Goal: Check status

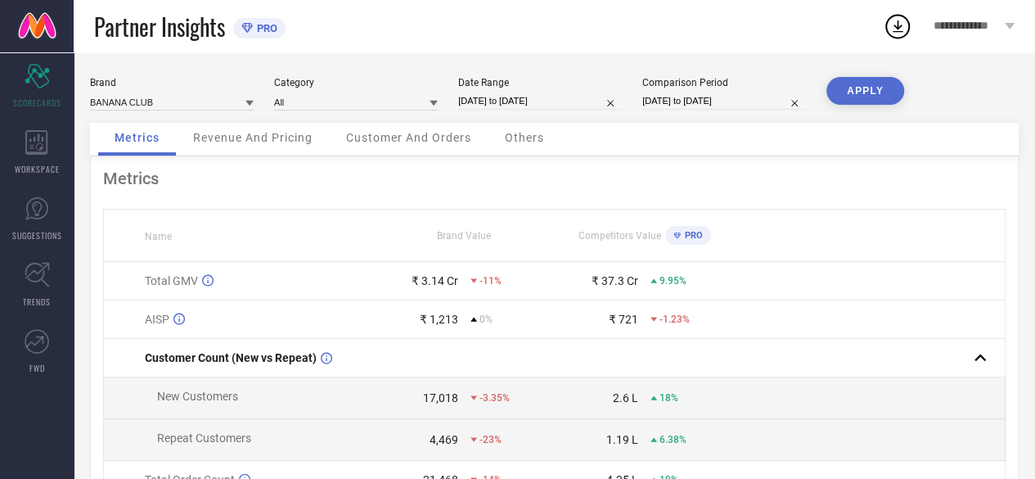
select select "2"
select select "2025"
select select "3"
select select "2025"
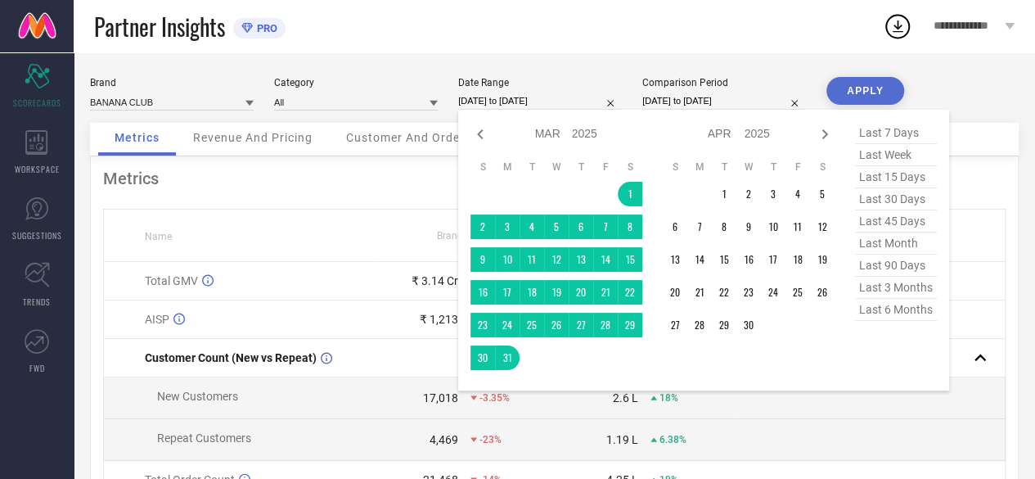
click at [525, 100] on input "[DATE] to [DATE]" at bounding box center [540, 100] width 164 height 17
drag, startPoint x: 812, startPoint y: 143, endPoint x: 824, endPoint y: 136, distance: 13.6
click at [824, 136] on div "Jan Feb Mar Apr May Jun [DATE] Aug Sep Oct Nov [DATE] 2016 2017 2018 2019 2020 …" at bounding box center [749, 134] width 172 height 24
click at [824, 136] on icon at bounding box center [825, 134] width 20 height 20
select select "3"
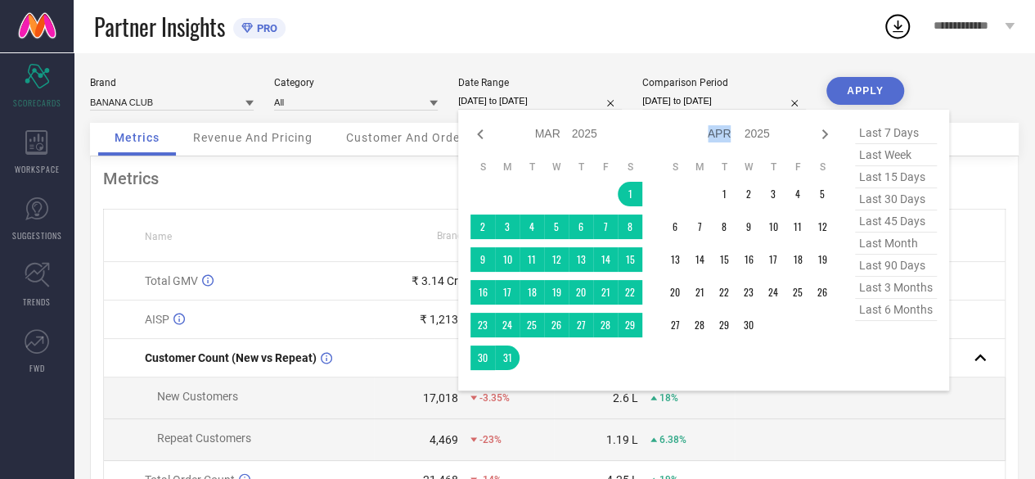
select select "2025"
select select "4"
select select "2025"
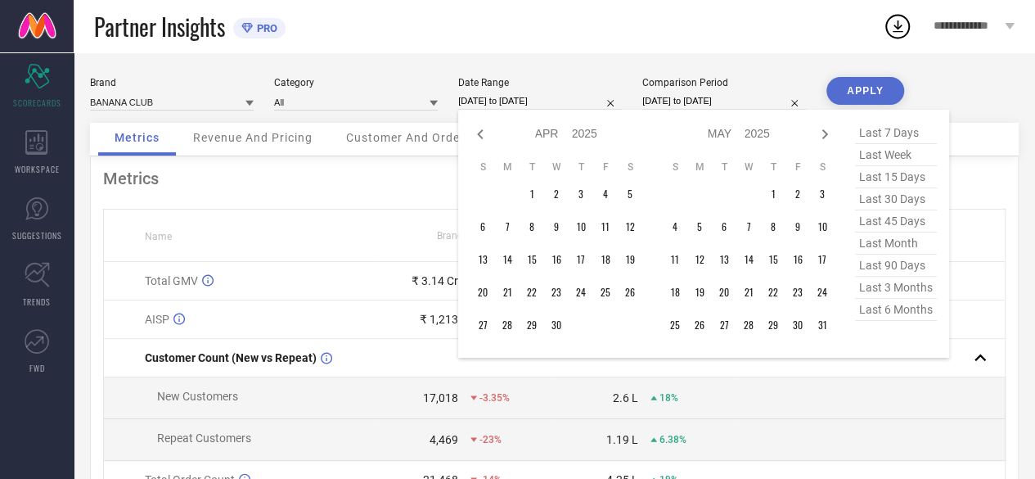
click at [824, 136] on icon at bounding box center [825, 134] width 20 height 20
select select "4"
select select "2025"
select select "5"
select select "2025"
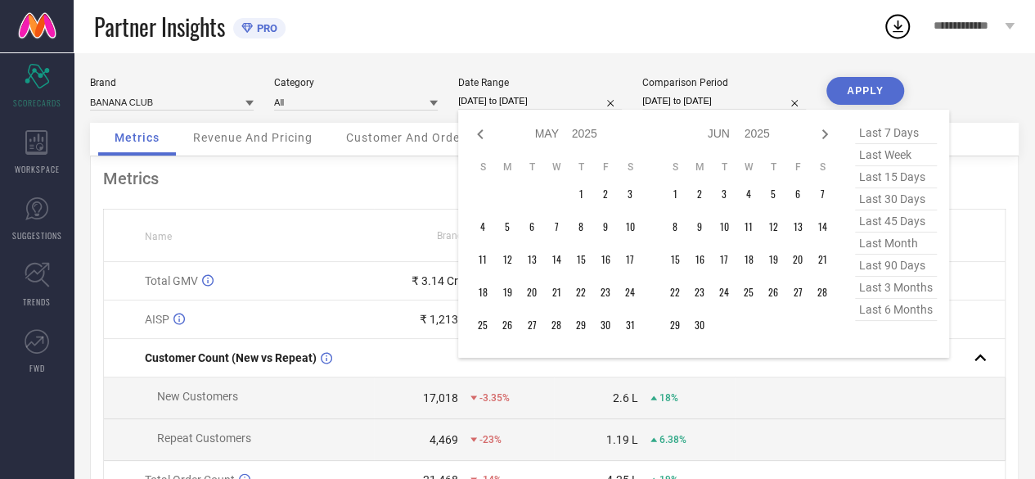
click at [824, 136] on icon at bounding box center [825, 134] width 20 height 20
select select "5"
select select "2025"
select select "6"
select select "2025"
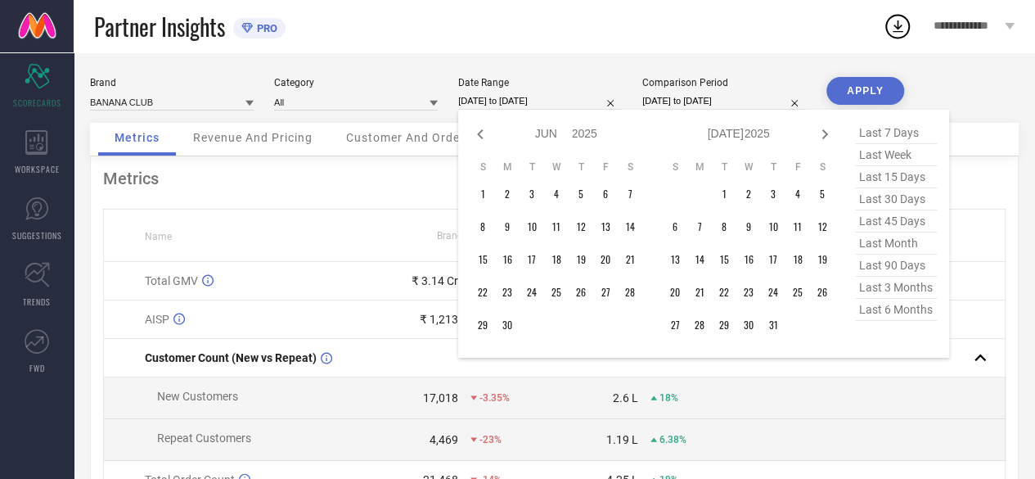
click at [825, 133] on icon at bounding box center [825, 134] width 6 height 10
select select "6"
select select "2025"
select select "7"
select select "2025"
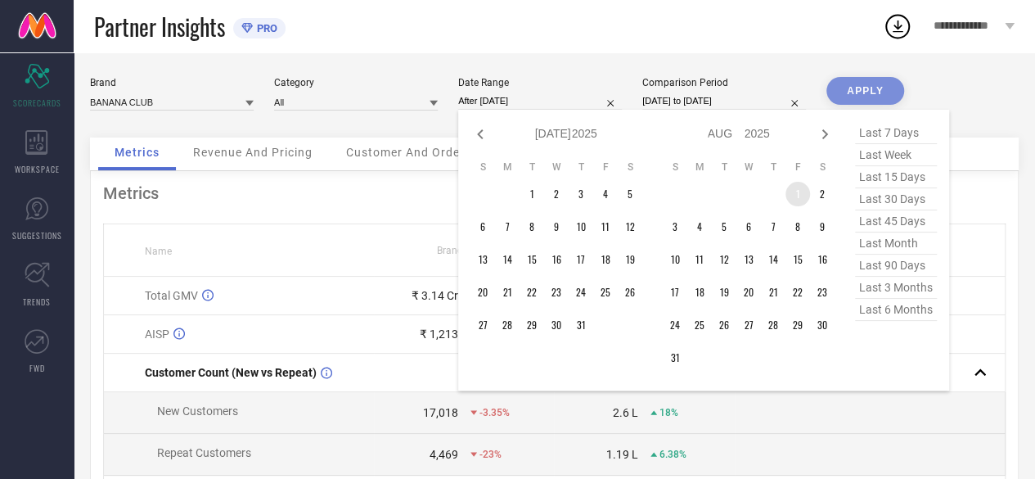
click at [793, 191] on td "1" at bounding box center [797, 194] width 25 height 25
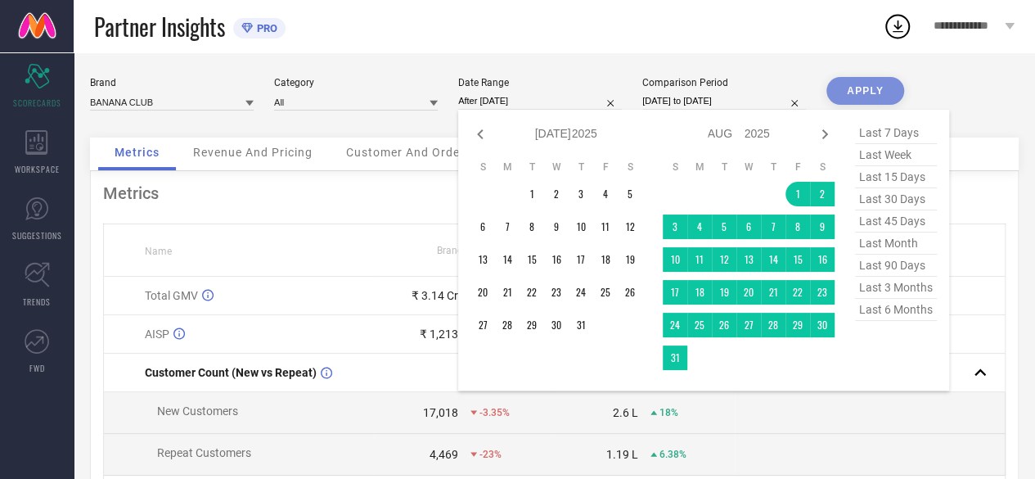
click at [687, 357] on td at bounding box center [699, 357] width 25 height 25
type input "[DATE] to [DATE]"
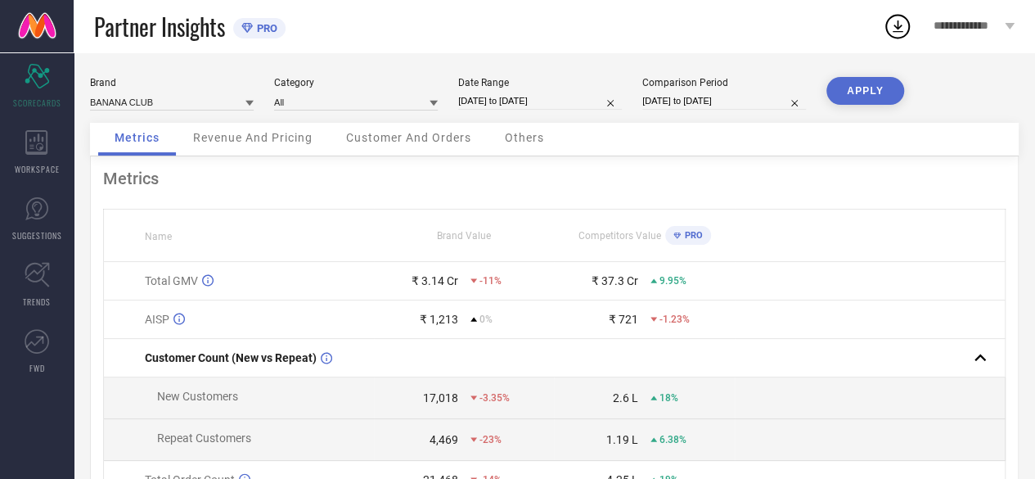
scroll to position [205, 0]
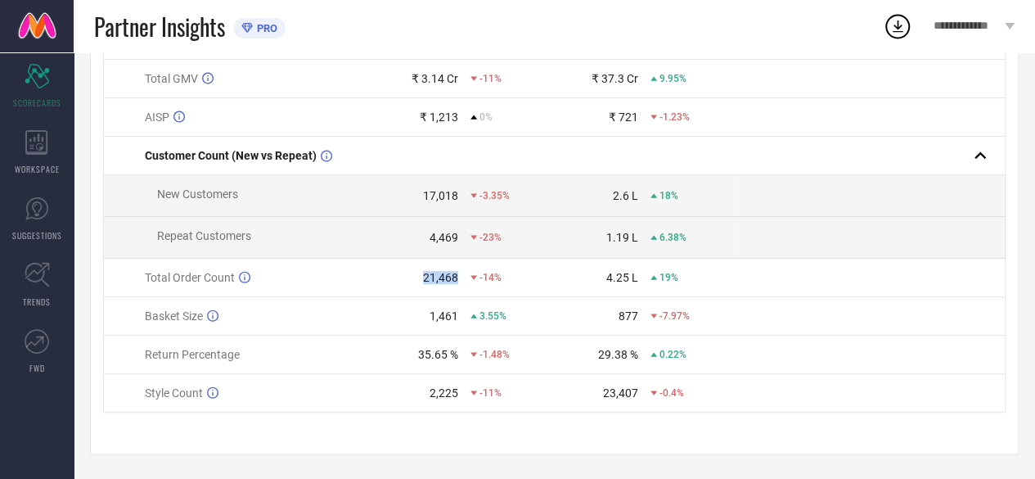
drag, startPoint x: 416, startPoint y: 274, endPoint x: 460, endPoint y: 271, distance: 44.3
click at [460, 271] on div "21,468 -14%" at bounding box center [464, 277] width 178 height 13
copy div "21,468"
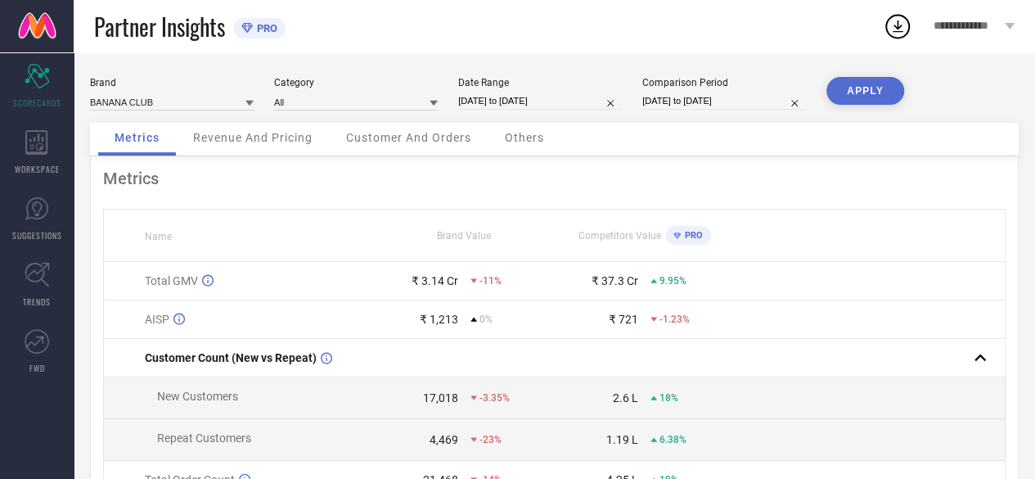
click at [563, 88] on div "Date Range" at bounding box center [540, 82] width 164 height 11
select select "2"
select select "2025"
select select "3"
select select "2025"
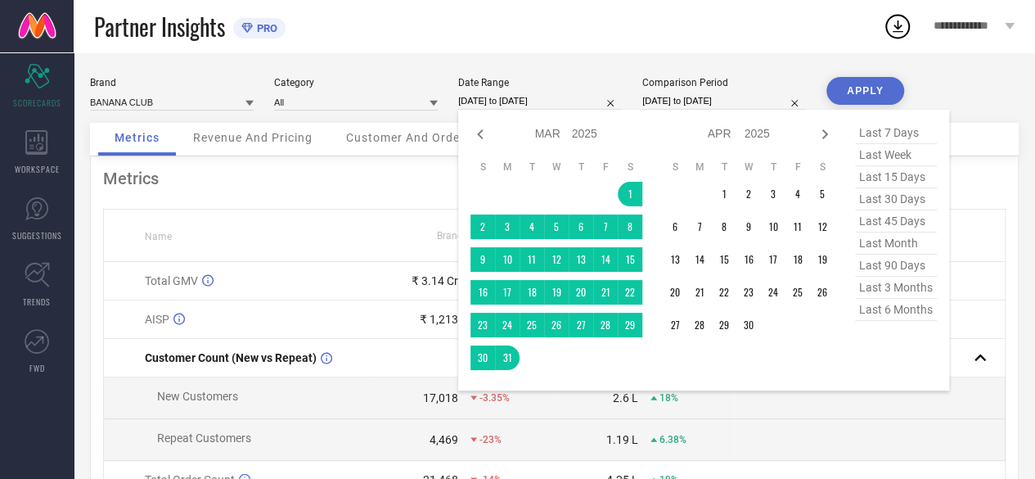
click at [563, 101] on input "[DATE] to [DATE]" at bounding box center [540, 100] width 164 height 17
click at [825, 128] on icon at bounding box center [825, 134] width 20 height 20
select select "4"
select select "2025"
select select "5"
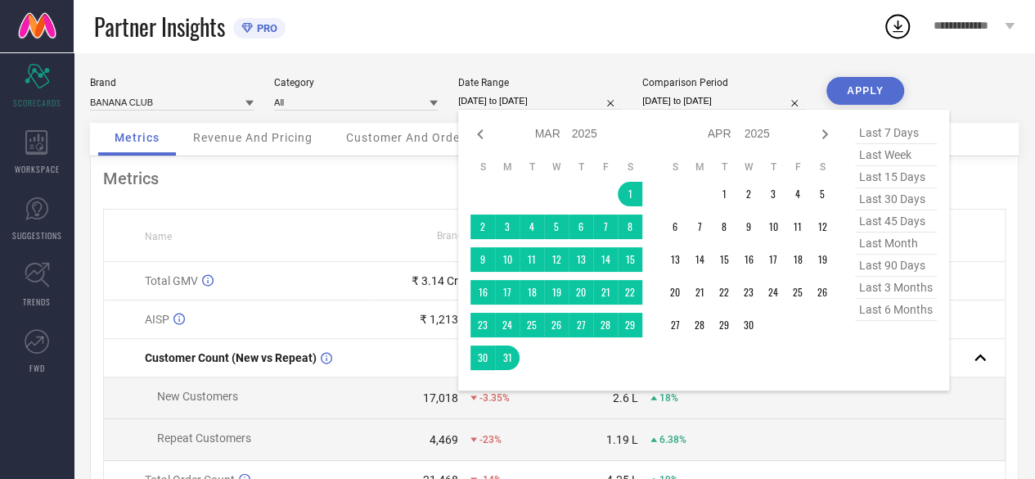
select select "2025"
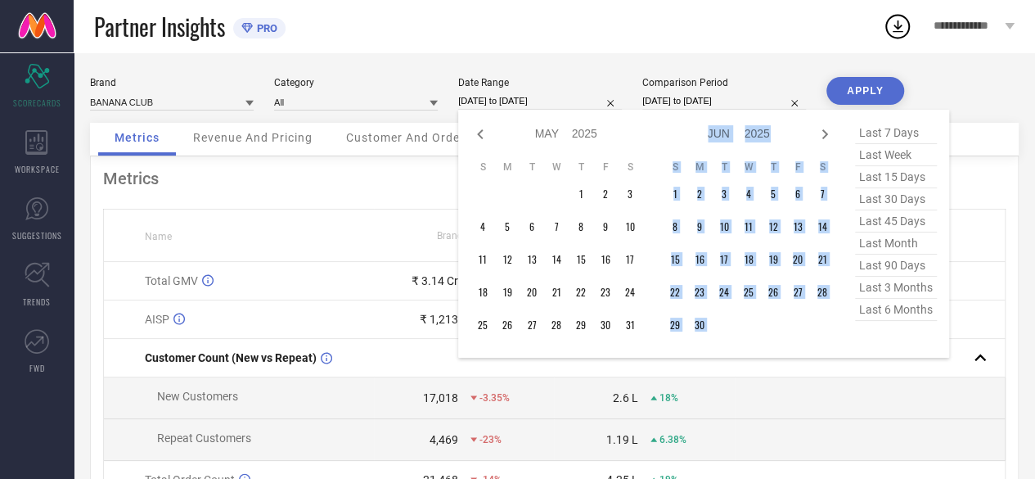
click at [825, 128] on icon at bounding box center [825, 134] width 20 height 20
select select "5"
select select "2025"
select select "6"
select select "2025"
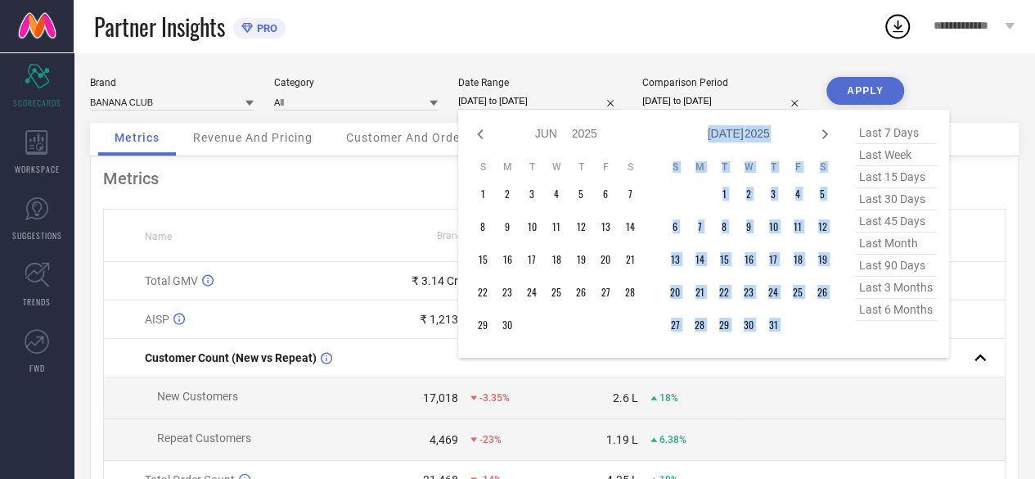
click at [825, 128] on icon at bounding box center [825, 134] width 20 height 20
select select "6"
select select "2025"
select select "7"
select select "2025"
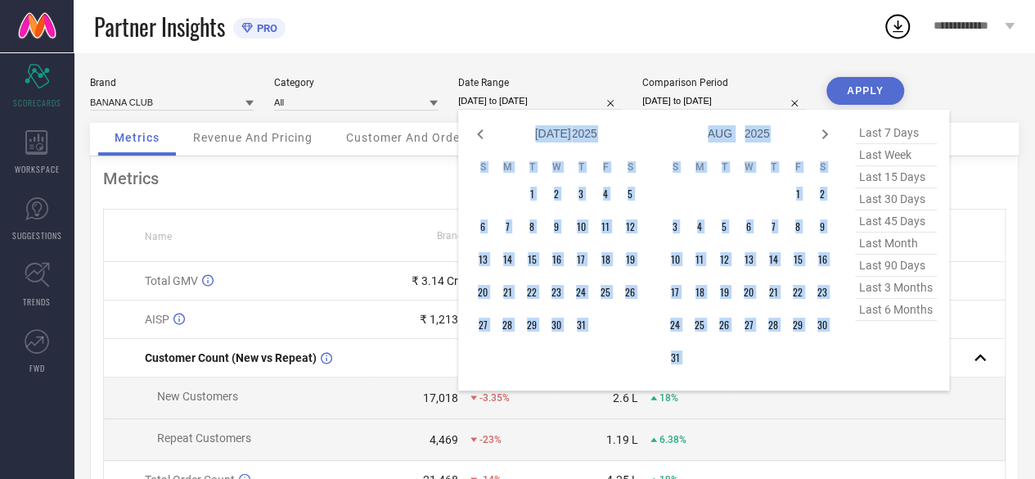
click at [825, 128] on icon at bounding box center [825, 134] width 20 height 20
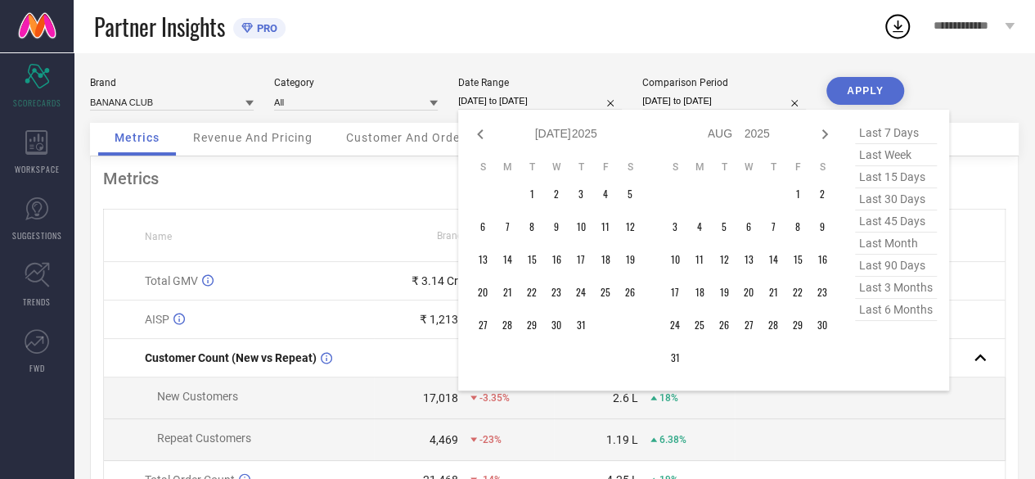
select select "7"
select select "2025"
select select "8"
select select "2025"
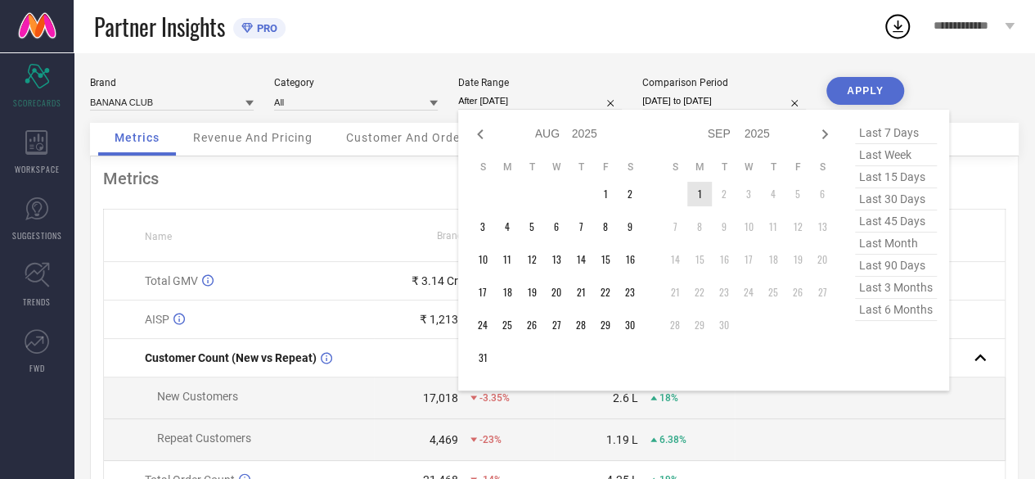
click at [694, 191] on td "1" at bounding box center [699, 194] width 25 height 25
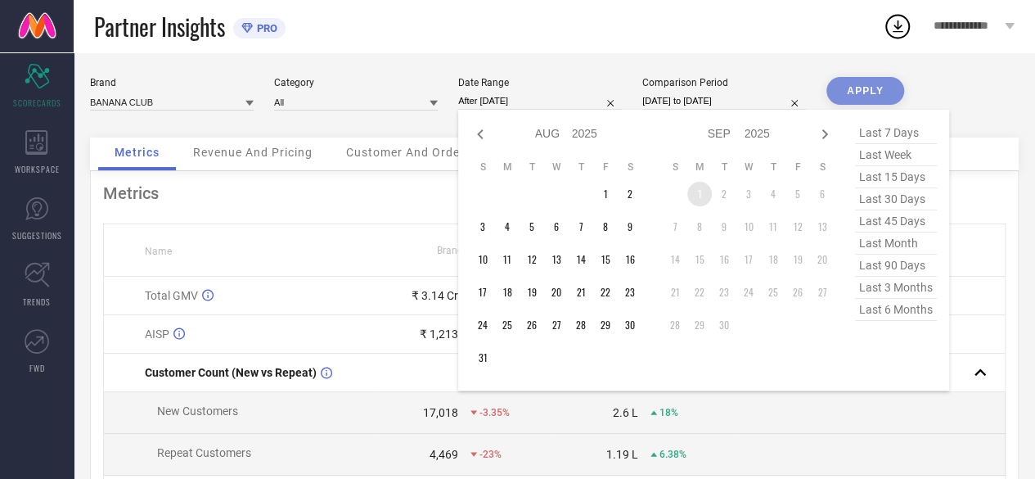
type input "01-09-2025 to 01-09-2025"
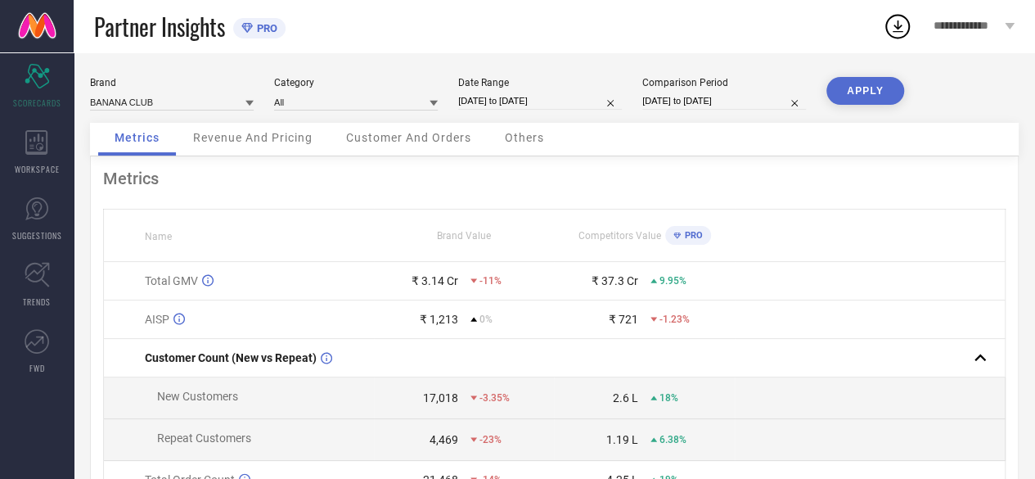
click at [850, 90] on button "APPLY" at bounding box center [865, 91] width 78 height 28
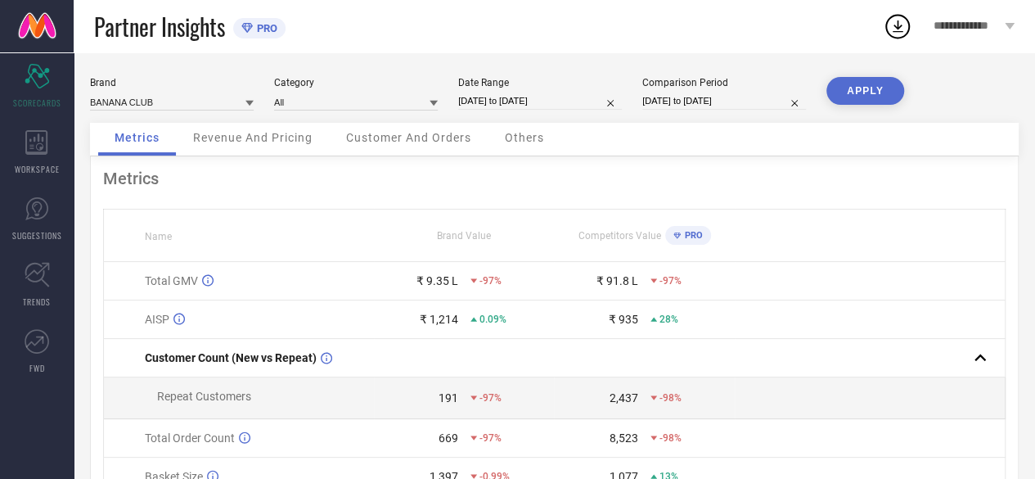
scroll to position [164, 0]
